Goal: Task Accomplishment & Management: Use online tool/utility

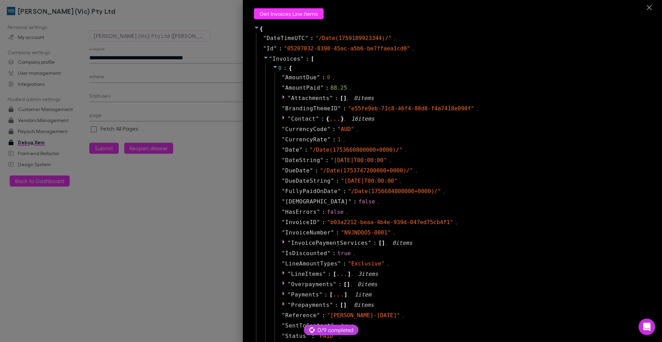
select select "****"
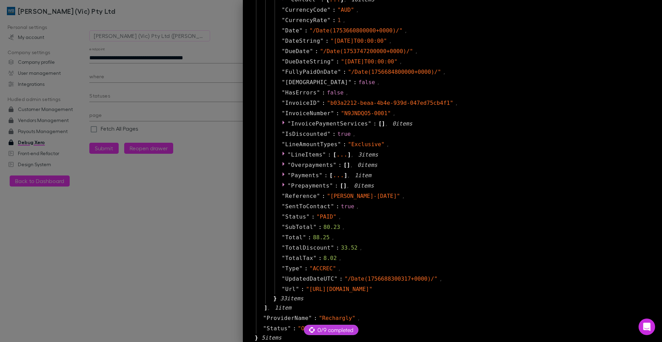
click at [149, 7] on div at bounding box center [331, 171] width 662 height 342
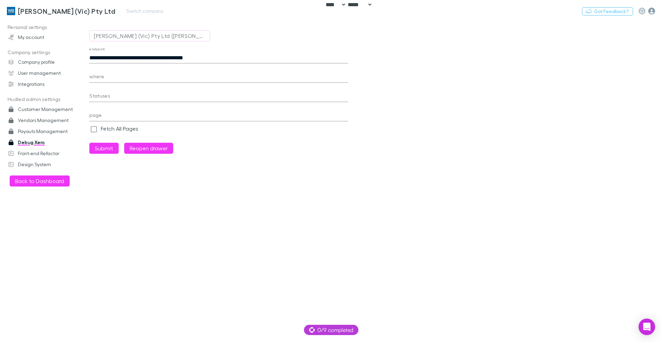
click at [649, 9] on icon "button" at bounding box center [651, 11] width 7 height 7
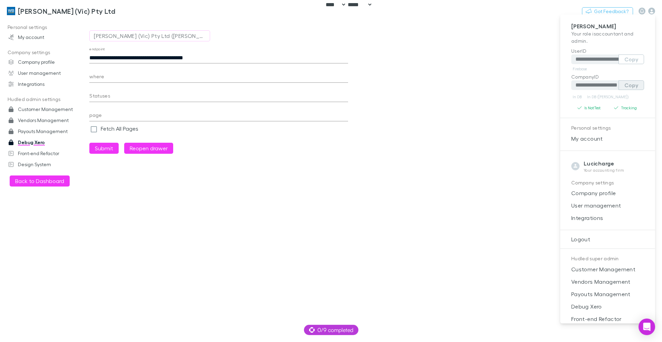
click at [626, 87] on button "Copy" at bounding box center [631, 85] width 26 height 10
click at [444, 136] on div at bounding box center [331, 171] width 662 height 342
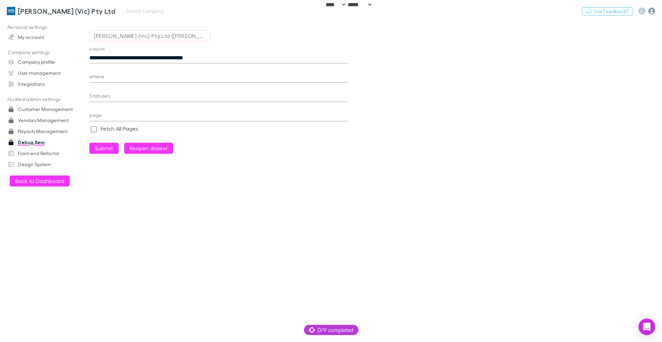
click at [651, 11] on icon "button" at bounding box center [651, 11] width 7 height 7
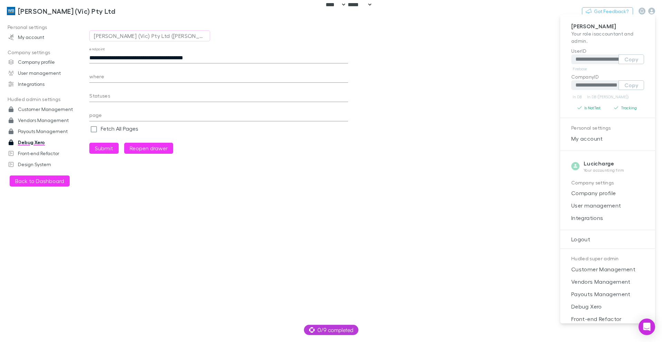
click at [158, 16] on div at bounding box center [331, 171] width 662 height 342
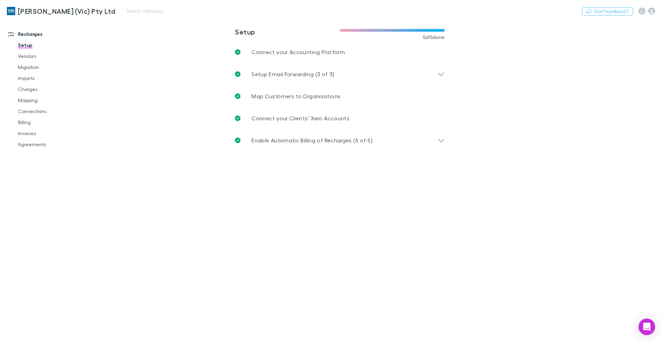
click at [656, 11] on div "Nothing Got Feedback?" at bounding box center [622, 11] width 80 height 9
click at [650, 12] on icon "button" at bounding box center [651, 11] width 7 height 7
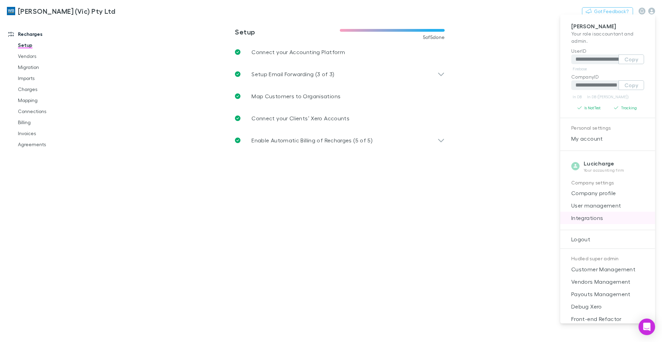
click at [601, 220] on span "Integrations" at bounding box center [608, 218] width 84 height 8
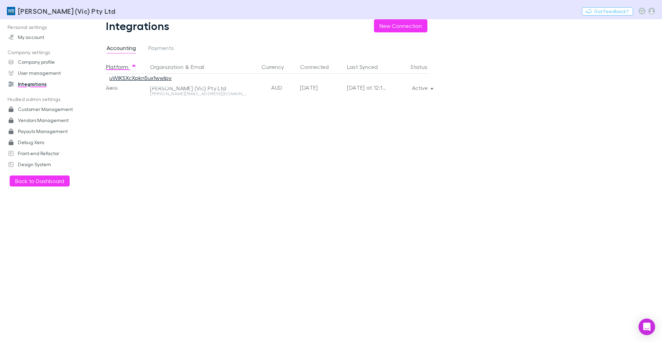
click at [147, 79] on link "uWJKSXcXpkn5ux1wwlpv" at bounding box center [140, 77] width 62 height 7
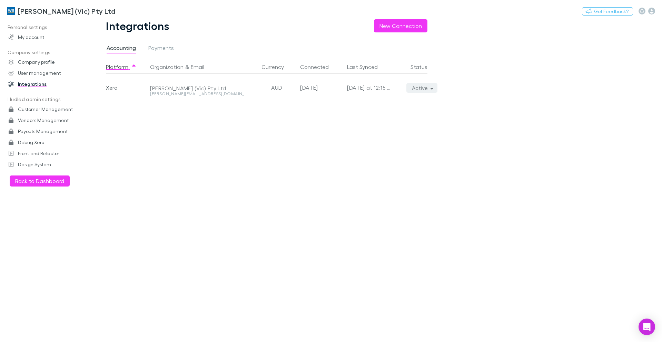
click at [427, 90] on button "Active" at bounding box center [421, 88] width 31 height 10
click at [459, 89] on div at bounding box center [331, 171] width 662 height 342
click at [425, 88] on button "Active" at bounding box center [421, 88] width 31 height 10
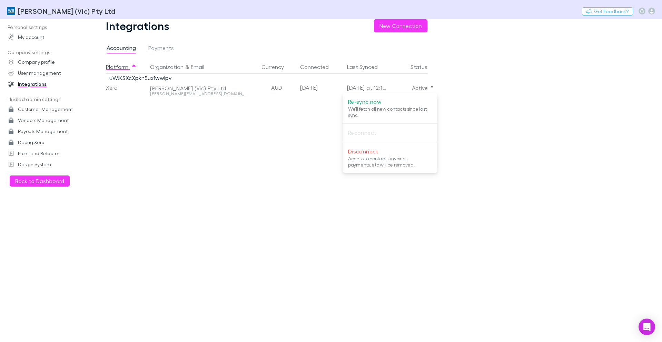
click at [520, 83] on div at bounding box center [331, 171] width 662 height 342
click at [261, 148] on div "Platform Organization & Email Currency Connected Last Synced Status Xero Willia…" at bounding box center [272, 201] width 332 height 282
click at [226, 166] on div "Platform Organization & Email Currency Connected Last Synced Status Xero Willia…" at bounding box center [272, 201] width 332 height 282
click at [430, 89] on button "Active" at bounding box center [421, 88] width 31 height 10
click at [547, 101] on div at bounding box center [331, 171] width 662 height 342
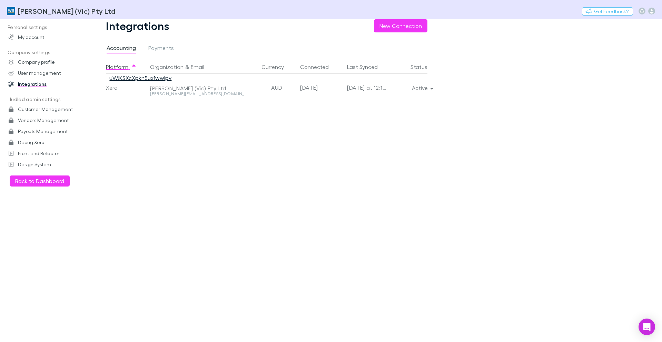
click at [163, 78] on link "uWJKSXcXpkn5ux1wwlpv" at bounding box center [140, 77] width 62 height 7
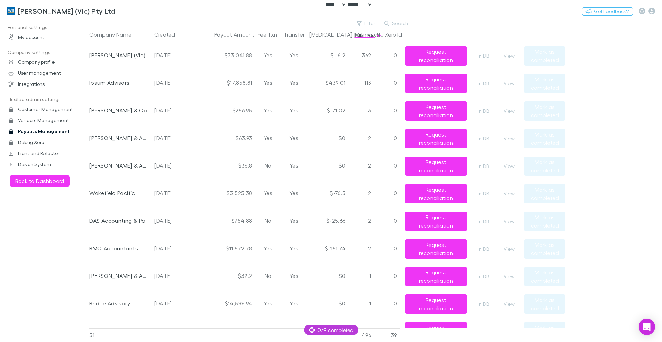
select select "****"
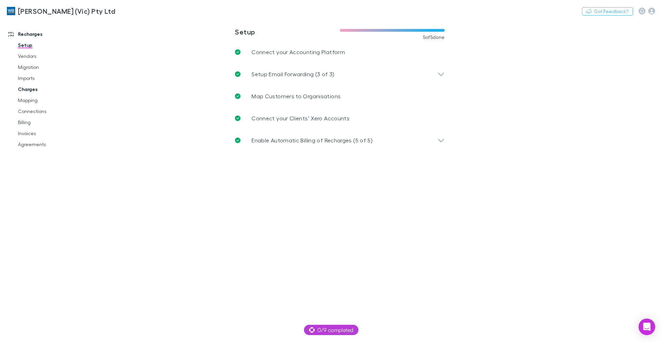
click at [21, 89] on link "Charges" at bounding box center [52, 89] width 82 height 11
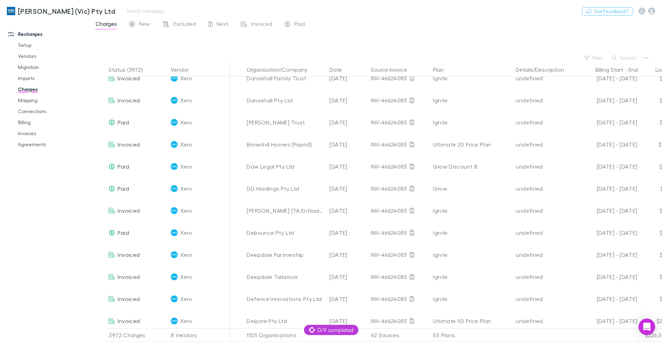
scroll to position [5894, 0]
